Goal: Task Accomplishment & Management: Manage account settings

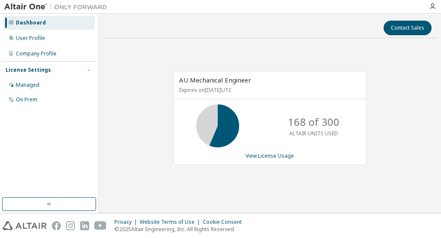
click at [149, 152] on div "AU Mechanical Engineer Expires on [DATE] UTC 168 of 300 ALTAIR UNITS USED View …" at bounding box center [270, 122] width 334 height 154
click at [180, 189] on div "AU Mechanical Engineer Expires on [DATE] UTC 168 of 300 ALTAIR UNITS USED View …" at bounding box center [270, 122] width 334 height 154
click at [259, 157] on link "View License Usage" at bounding box center [270, 155] width 48 height 7
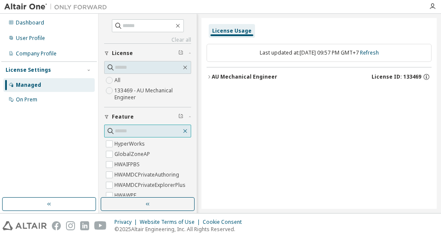
click at [182, 129] on icon "button" at bounding box center [185, 130] width 7 height 7
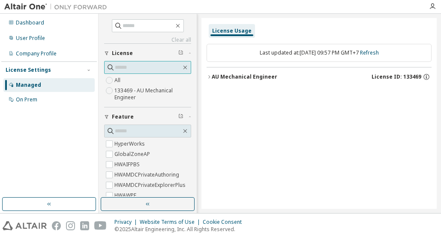
click at [184, 65] on span at bounding box center [185, 67] width 8 height 8
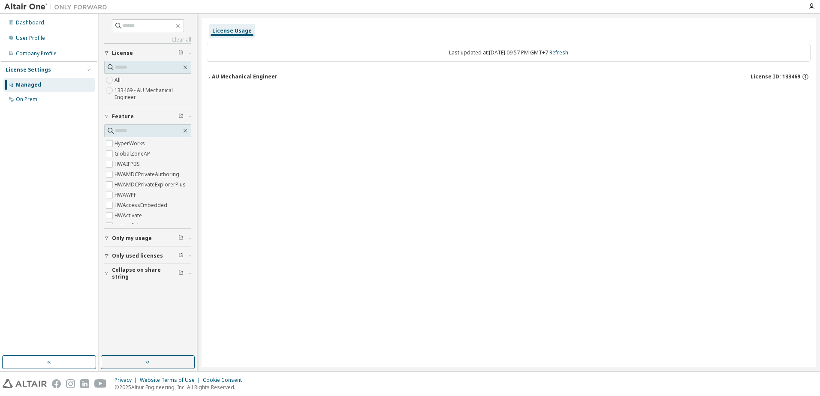
drag, startPoint x: 496, startPoint y: 249, endPoint x: 402, endPoint y: 140, distance: 143.7
click at [441, 237] on div "License Usage Last updated at: Sat 2025-09-13 09:57 PM GMT+7 Refresh AU Mechani…" at bounding box center [509, 192] width 614 height 349
click at [17, 56] on div "Company Profile" at bounding box center [36, 53] width 41 height 7
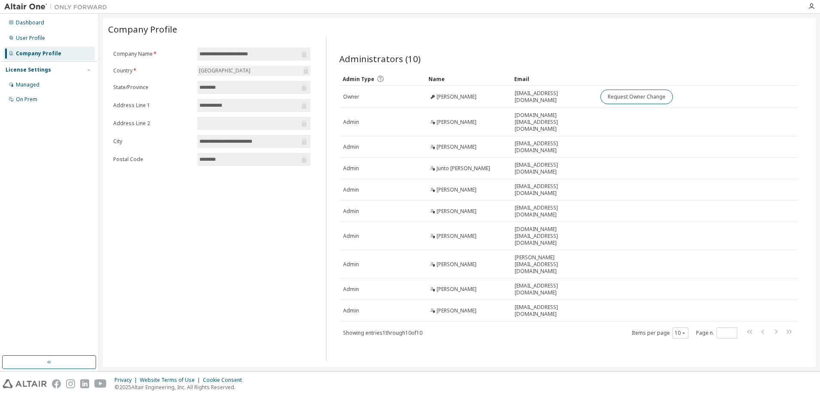
click at [226, 89] on input "********" at bounding box center [250, 87] width 100 height 9
drag, startPoint x: 235, startPoint y: 88, endPoint x: 157, endPoint y: 86, distance: 77.7
click at [157, 86] on form "**********" at bounding box center [211, 107] width 197 height 118
click at [31, 82] on div "Managed" at bounding box center [28, 85] width 24 height 7
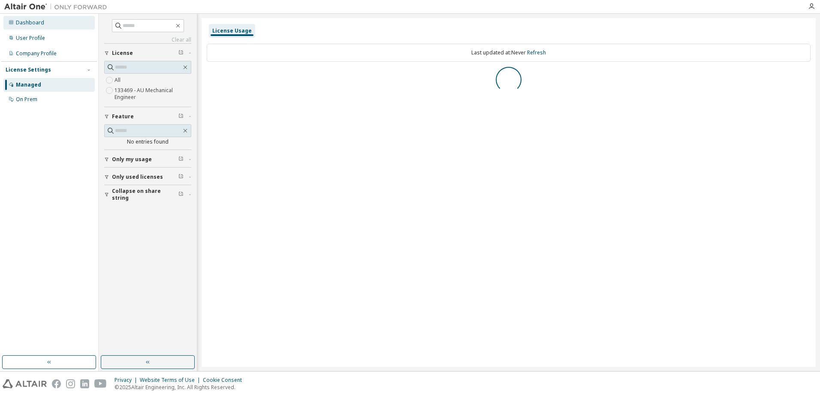
click at [30, 24] on div "Dashboard" at bounding box center [30, 22] width 28 height 7
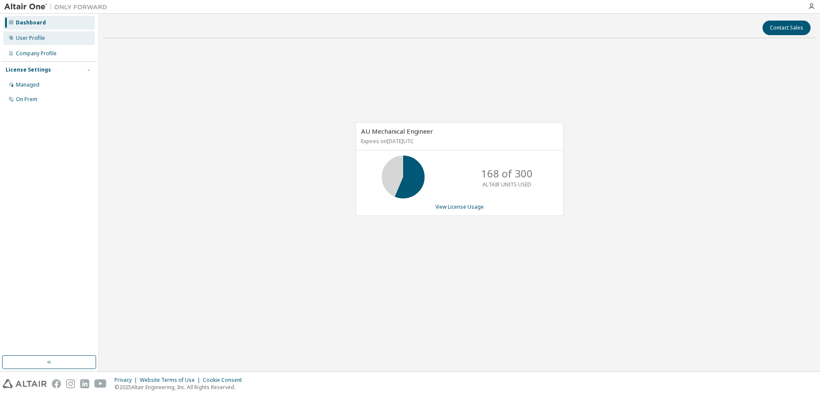
click at [31, 39] on div "User Profile" at bounding box center [30, 38] width 29 height 7
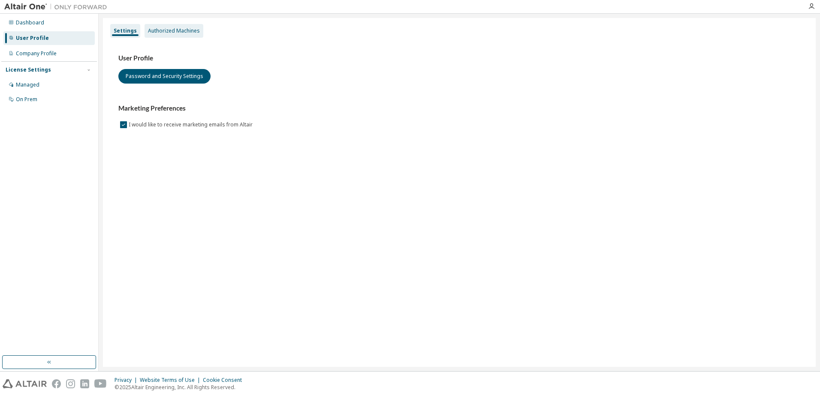
click at [171, 32] on div "Authorized Machines" at bounding box center [174, 30] width 52 height 7
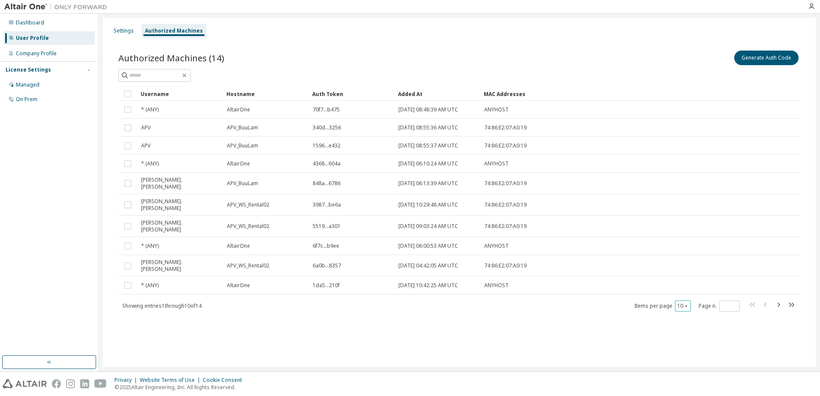
click at [441, 237] on div "10" at bounding box center [683, 306] width 16 height 11
click at [441, 237] on button "10" at bounding box center [683, 306] width 12 height 7
click at [441, 237] on div "50" at bounding box center [709, 335] width 69 height 10
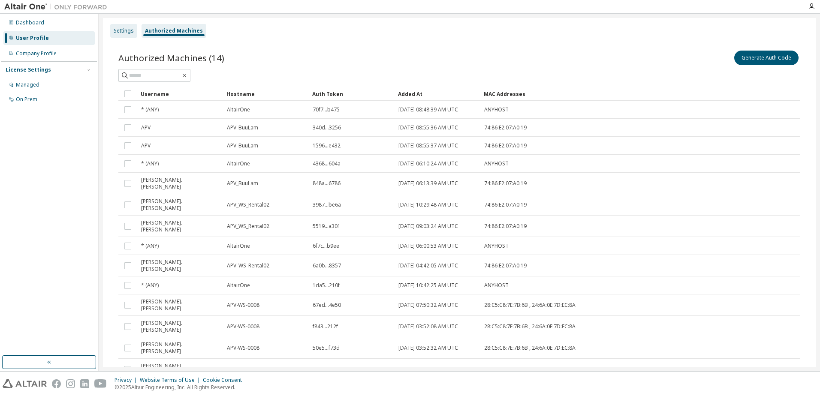
click at [123, 33] on div "Settings" at bounding box center [124, 30] width 20 height 7
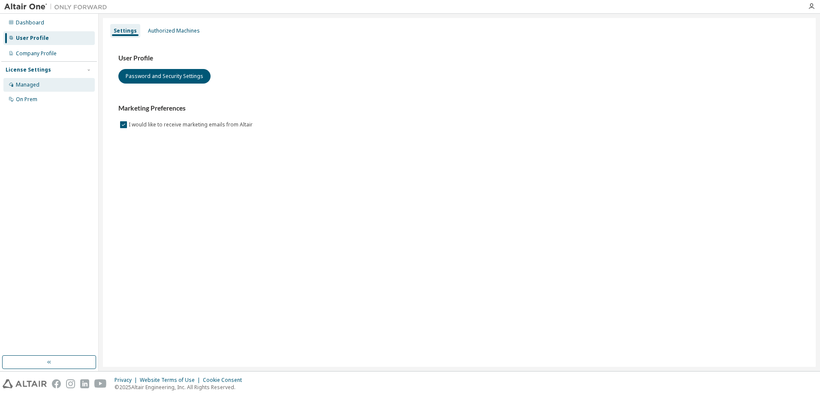
click at [32, 83] on div "Managed" at bounding box center [28, 85] width 24 height 7
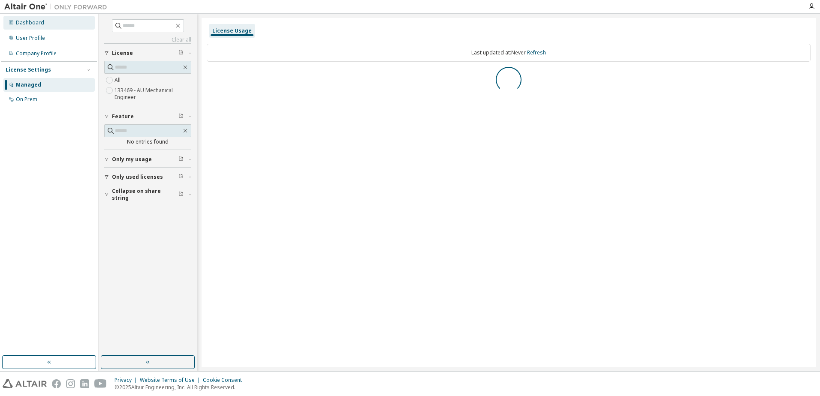
click at [36, 23] on div "Dashboard" at bounding box center [30, 22] width 28 height 7
